Goal: Information Seeking & Learning: Learn about a topic

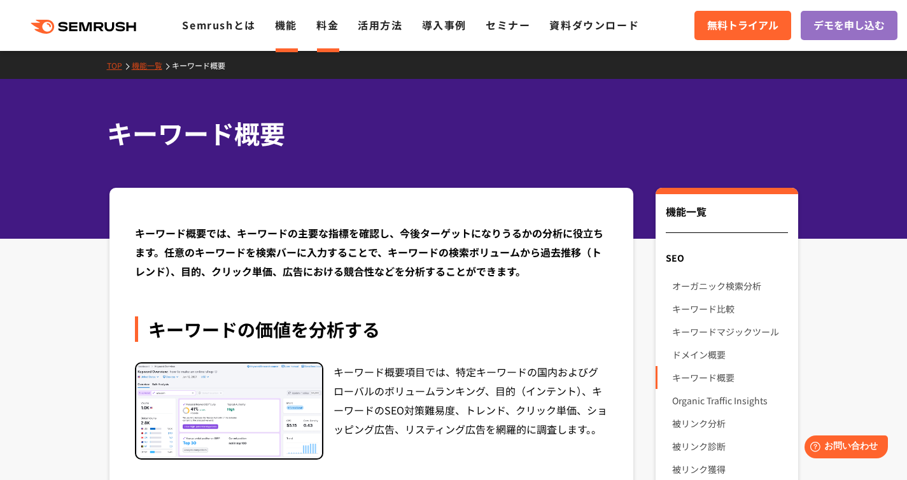
click at [321, 29] on link "料金" at bounding box center [327, 24] width 22 height 15
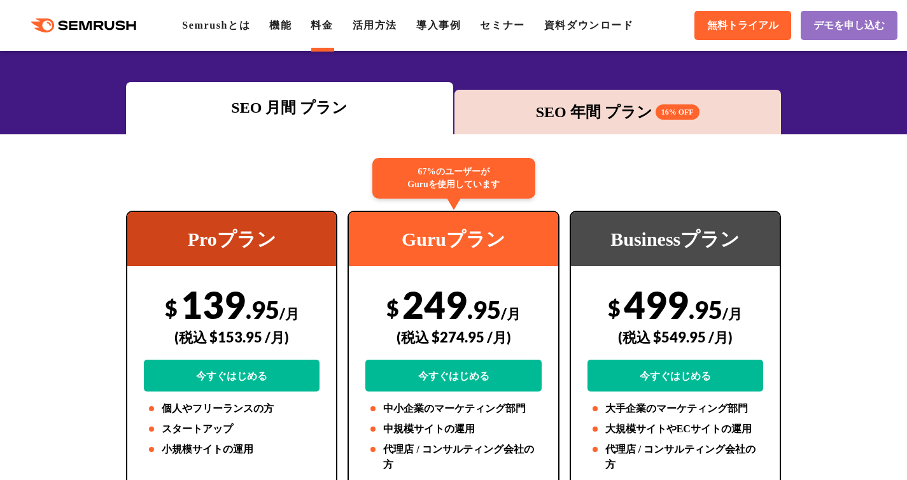
scroll to position [95, 0]
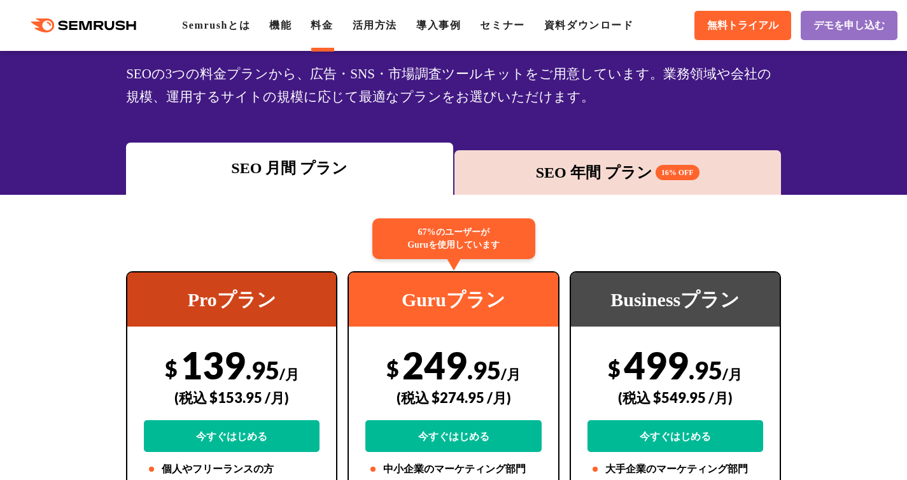
click at [625, 172] on div "SEO 年間 プラン 16% OFF" at bounding box center [618, 172] width 314 height 23
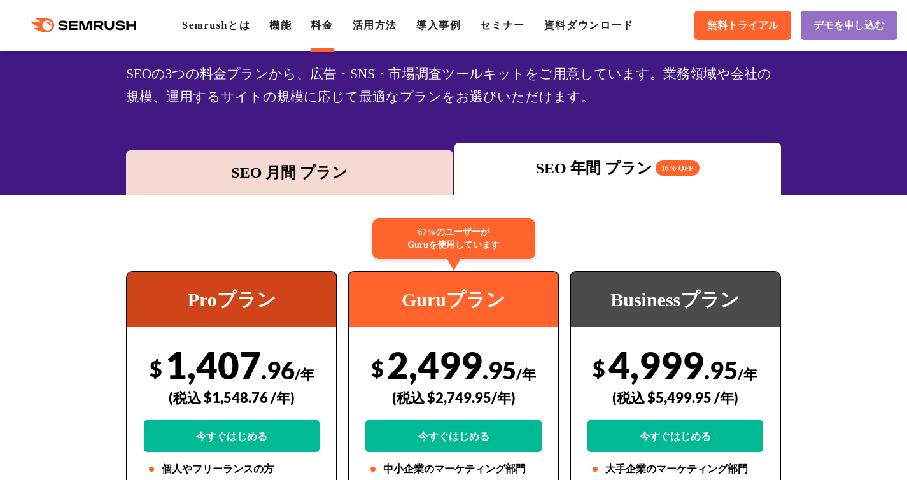
click at [348, 168] on div "SEO 月間 プラン" at bounding box center [289, 172] width 314 height 23
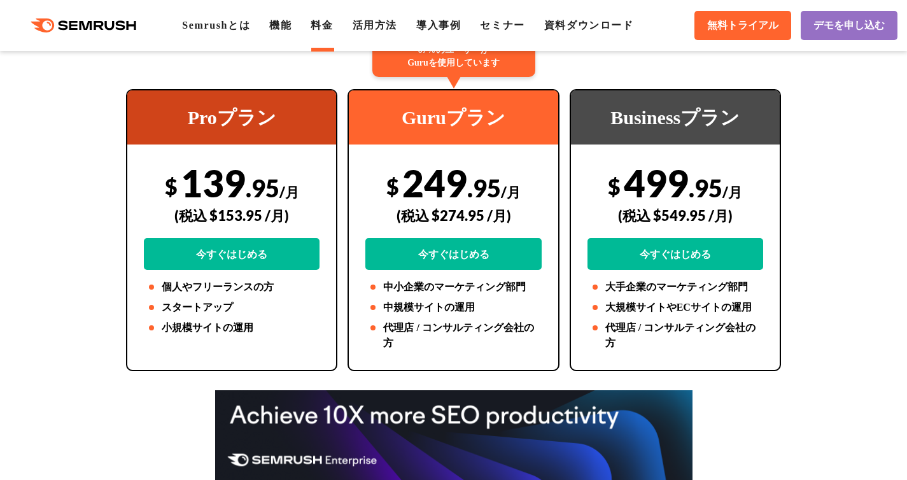
scroll to position [279, 0]
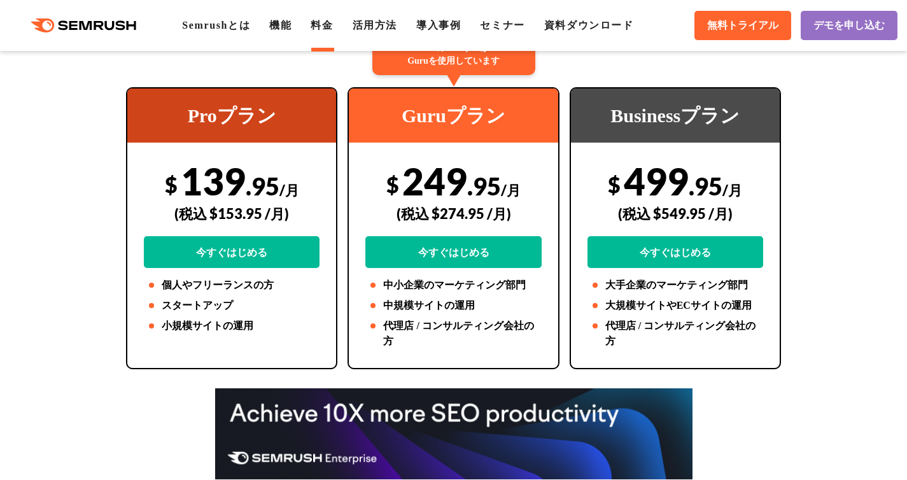
click at [466, 179] on div "$ 249 .95 /月 (税込 $274.95 /月) 今すぐはじめる" at bounding box center [453, 212] width 176 height 109
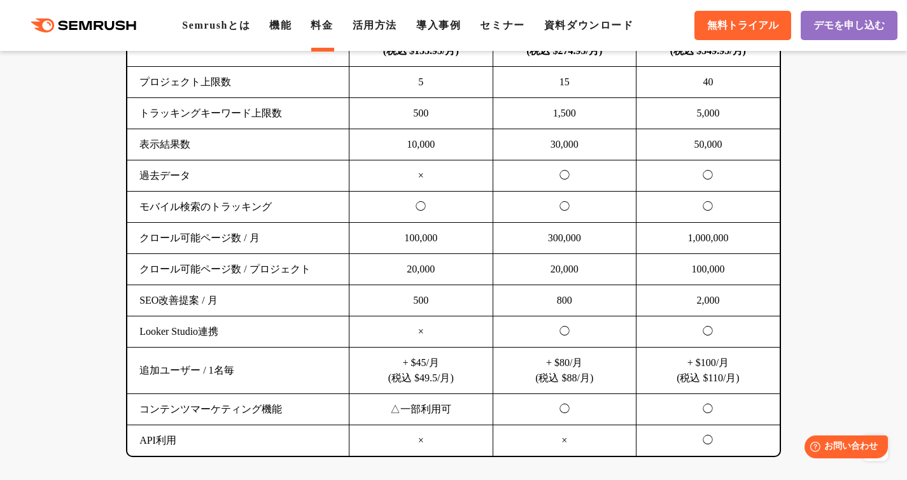
scroll to position [918, 0]
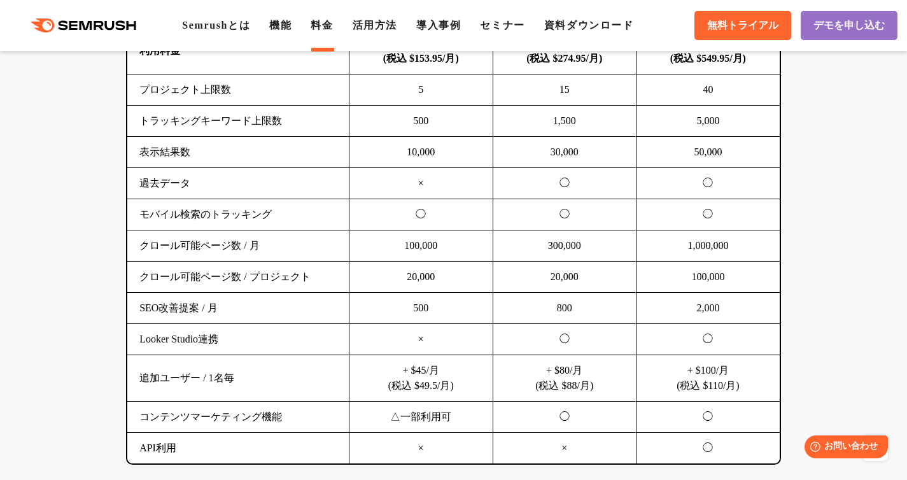
click at [536, 200] on td "◯" at bounding box center [563, 214] width 143 height 31
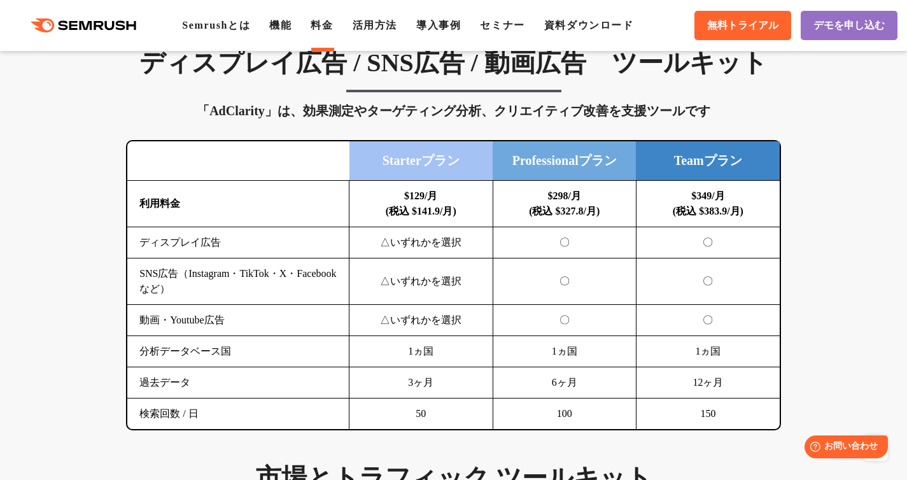
scroll to position [1738, 0]
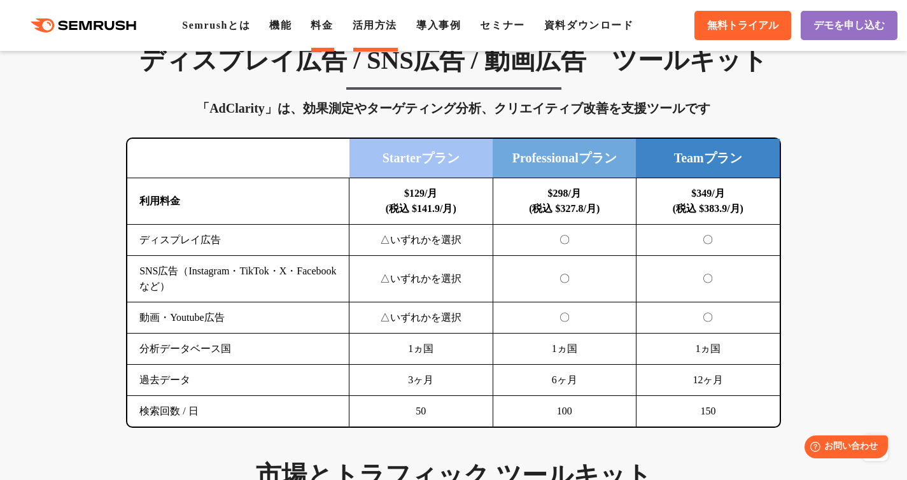
click at [381, 26] on link "活用方法" at bounding box center [374, 25] width 45 height 11
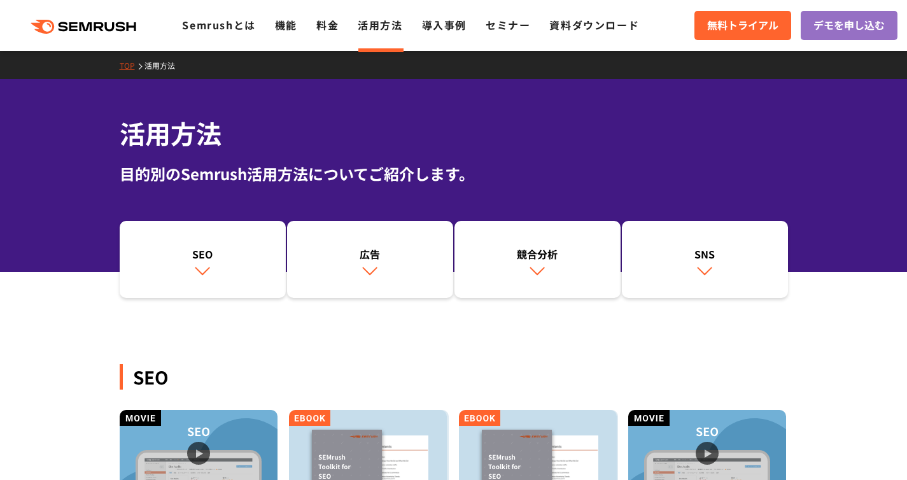
scroll to position [33, 0]
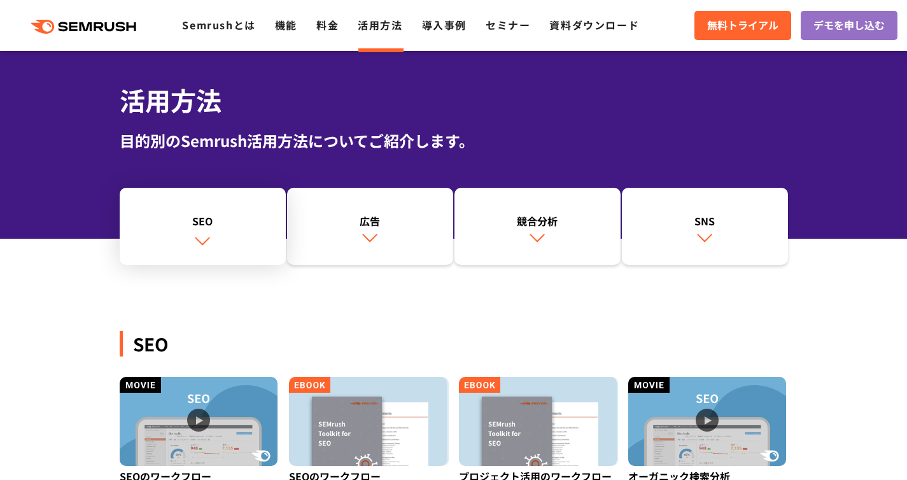
click at [194, 236] on img at bounding box center [202, 240] width 17 height 17
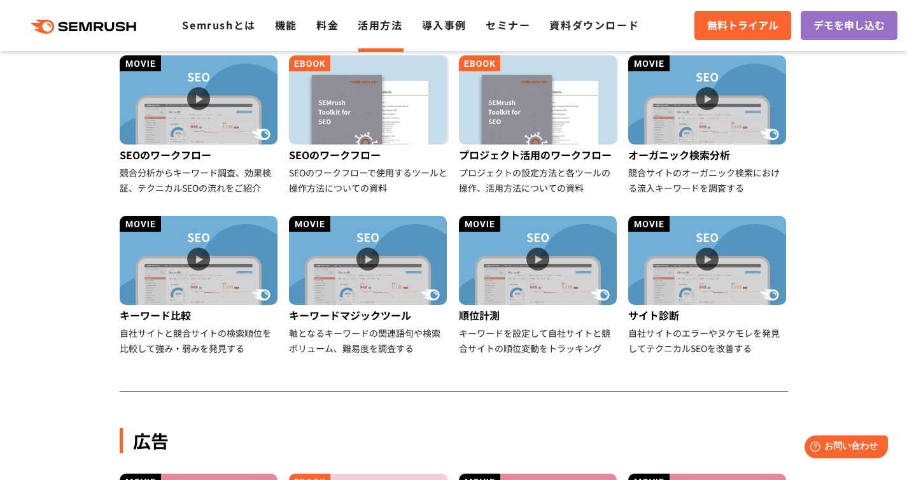
scroll to position [355, 0]
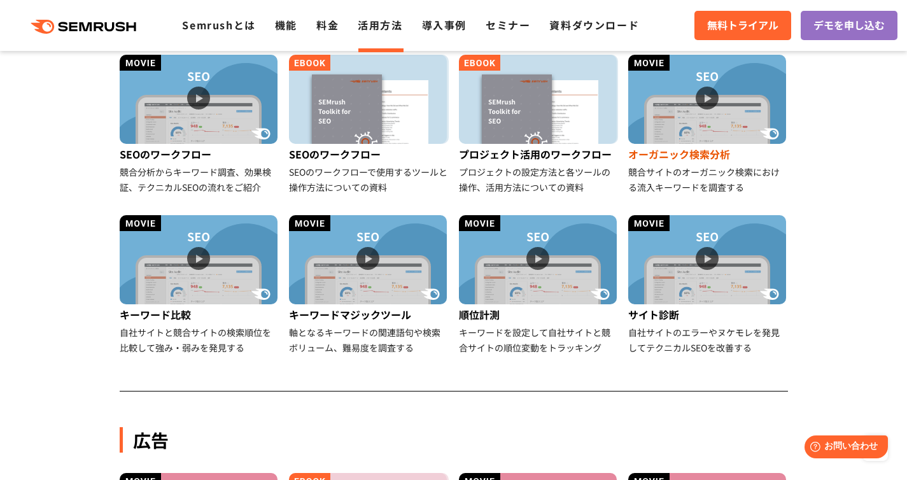
click at [769, 72] on img at bounding box center [707, 99] width 158 height 89
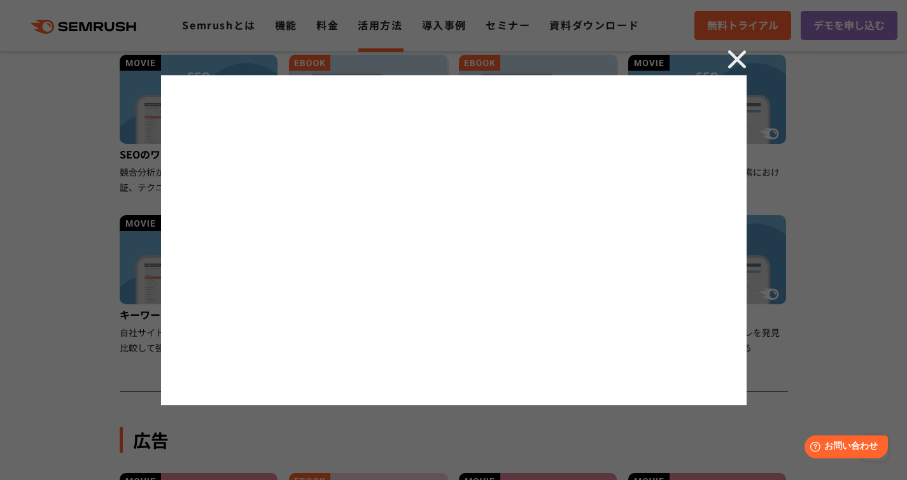
click at [749, 57] on div at bounding box center [453, 240] width 907 height 480
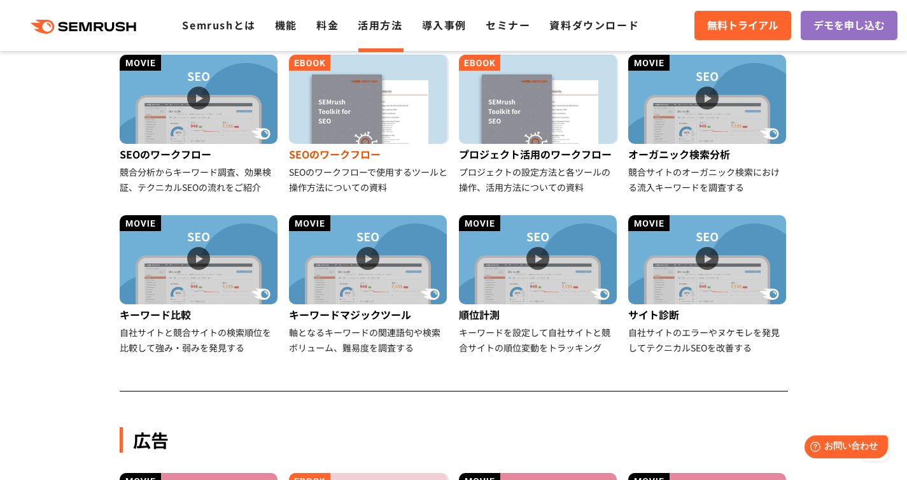
click at [401, 111] on img at bounding box center [368, 99] width 158 height 89
